Goal: Find specific page/section: Find specific page/section

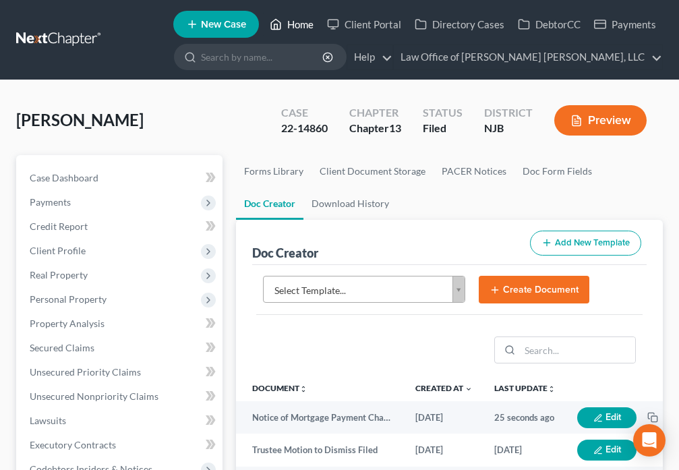
click at [280, 24] on icon at bounding box center [275, 25] width 9 height 10
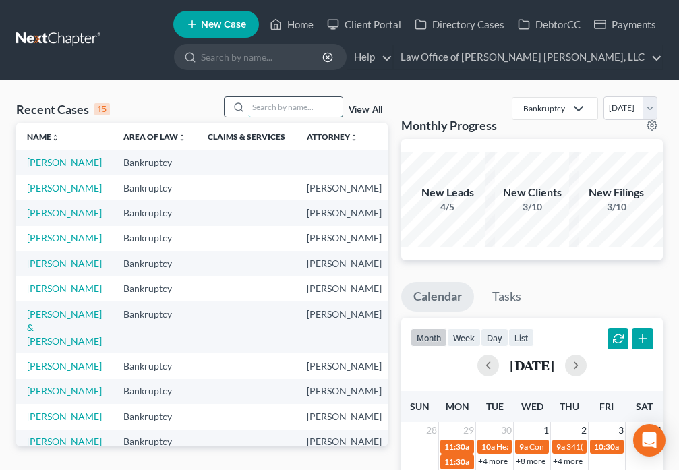
click at [274, 109] on input "search" at bounding box center [295, 107] width 94 height 20
type input "[PERSON_NAME]"
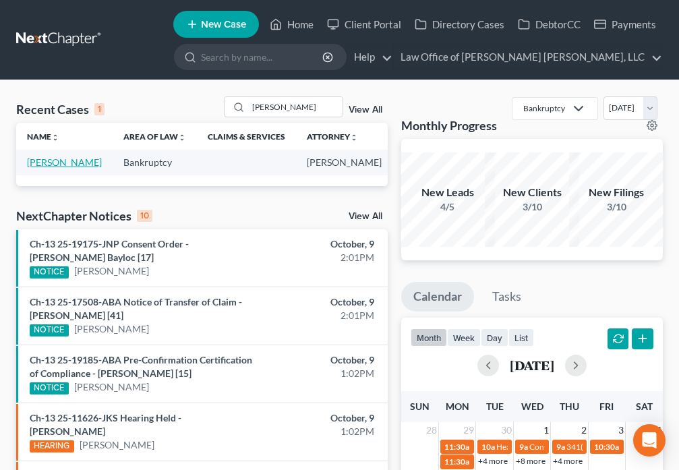
click at [39, 168] on link "[PERSON_NAME]" at bounding box center [64, 161] width 75 height 11
select select "1"
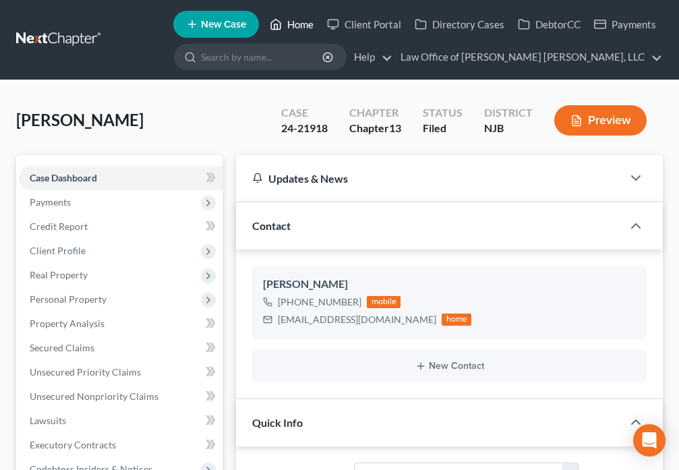
click at [288, 27] on link "Home" at bounding box center [291, 24] width 57 height 24
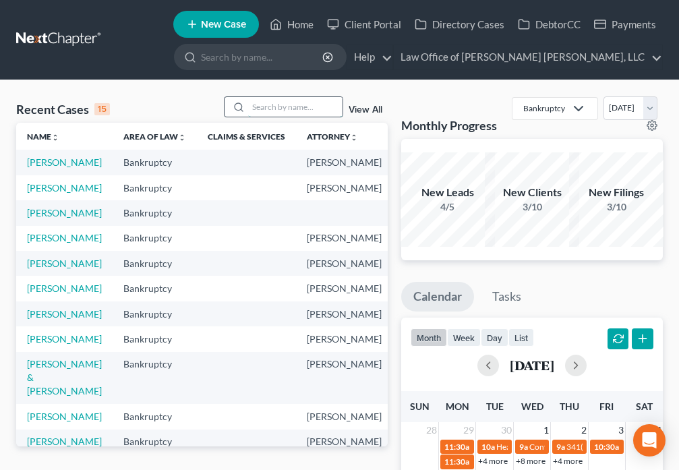
click at [253, 109] on input "search" at bounding box center [295, 107] width 94 height 20
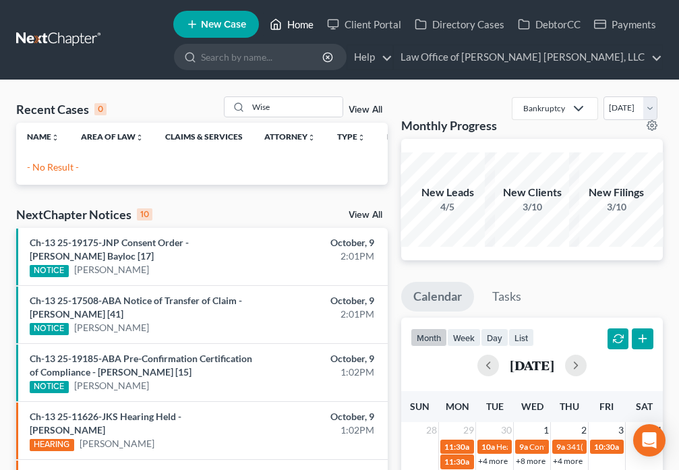
click at [292, 25] on link "Home" at bounding box center [291, 24] width 57 height 24
click at [278, 107] on input "Wise" at bounding box center [295, 107] width 94 height 20
type input "[PERSON_NAME]"
